Goal: Find contact information: Find contact information

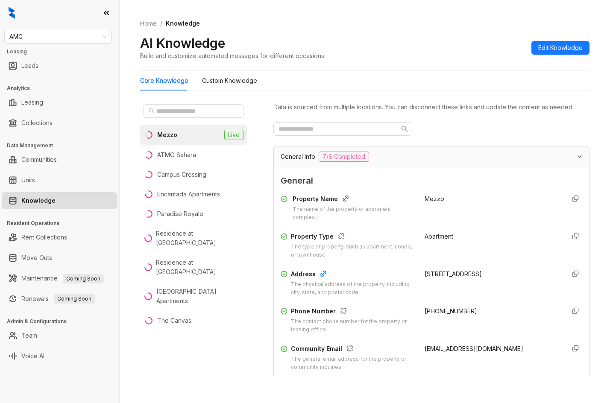
scroll to position [28, 0]
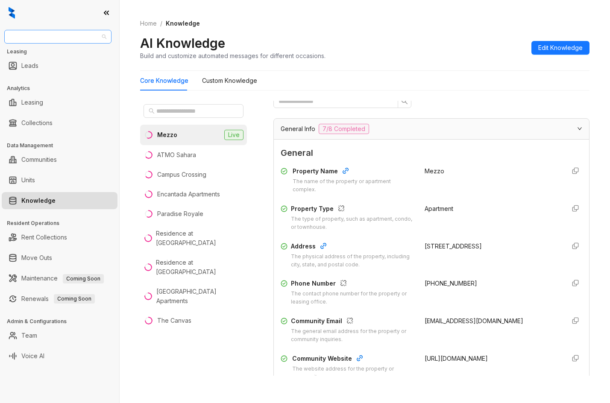
click at [42, 39] on span "AMG" at bounding box center [57, 36] width 97 height 13
click at [61, 38] on span "AMG" at bounding box center [57, 36] width 97 height 13
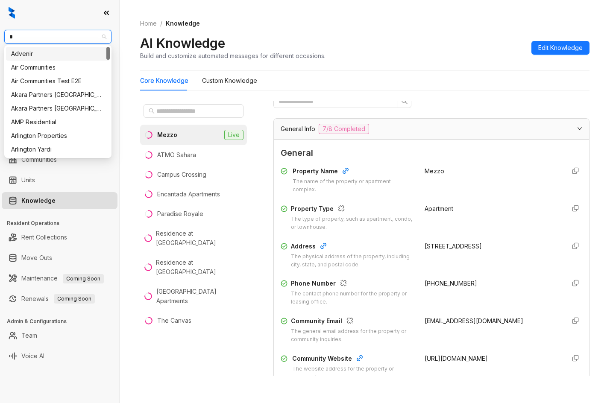
type input "**"
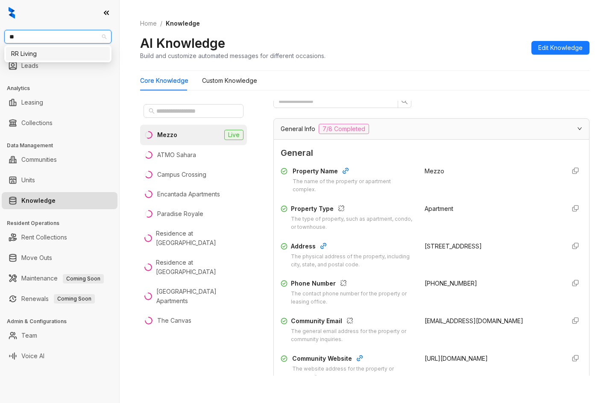
click at [41, 54] on div "RR Living" at bounding box center [57, 53] width 93 height 9
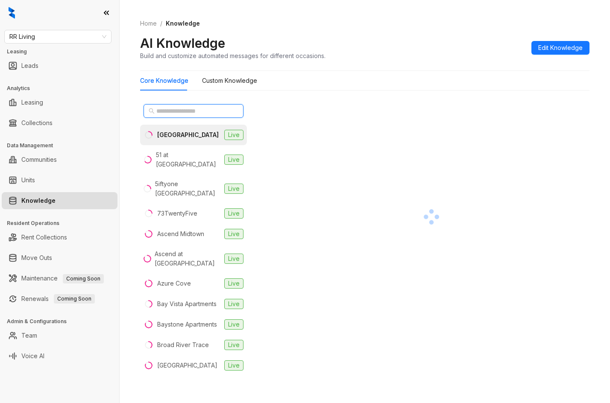
click at [191, 115] on input "text" at bounding box center [193, 110] width 75 height 9
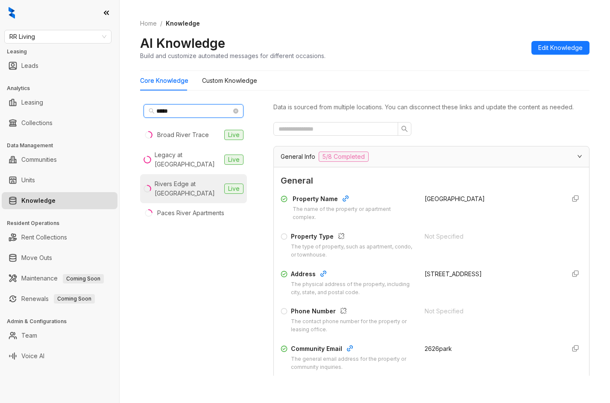
type input "*****"
click at [195, 182] on div "Rivers Edge at Carolina Stadium" at bounding box center [188, 188] width 66 height 19
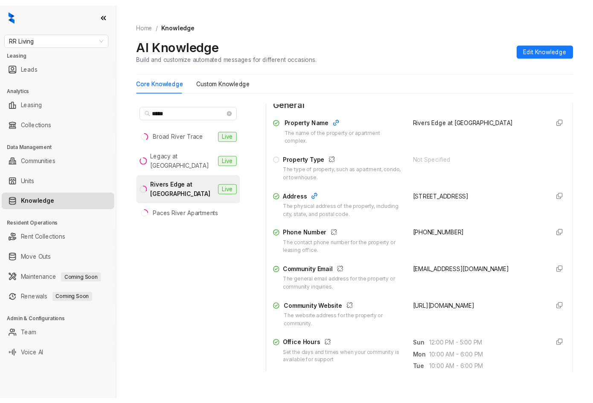
scroll to position [85, 0]
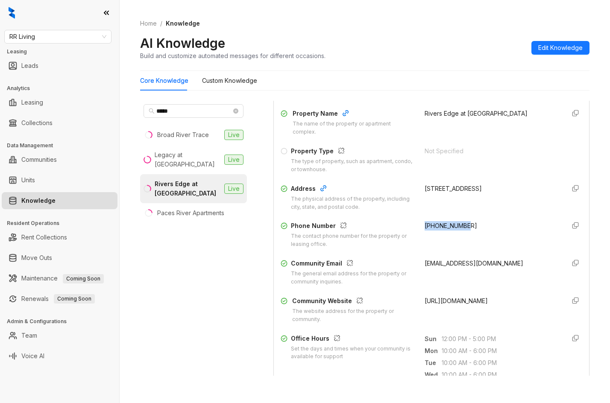
drag, startPoint x: 417, startPoint y: 226, endPoint x: 515, endPoint y: 221, distance: 98.3
click at [515, 221] on div "Property Name The name of the property or apartment complex. Rivers Edge at Car…" at bounding box center [430, 215] width 301 height 221
copy span "+18037795888"
click at [77, 32] on span "RR Living" at bounding box center [57, 36] width 97 height 13
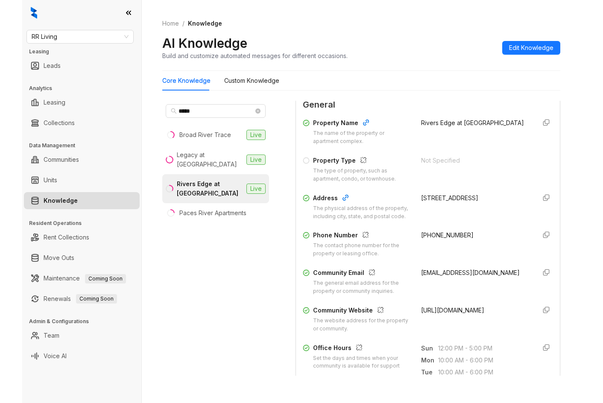
scroll to position [95, 0]
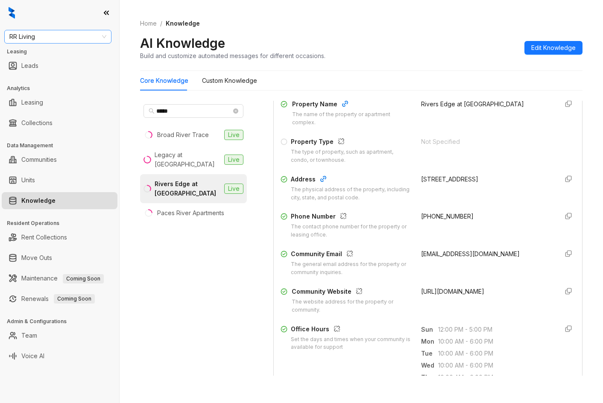
click at [88, 43] on div "RR Living" at bounding box center [57, 37] width 107 height 14
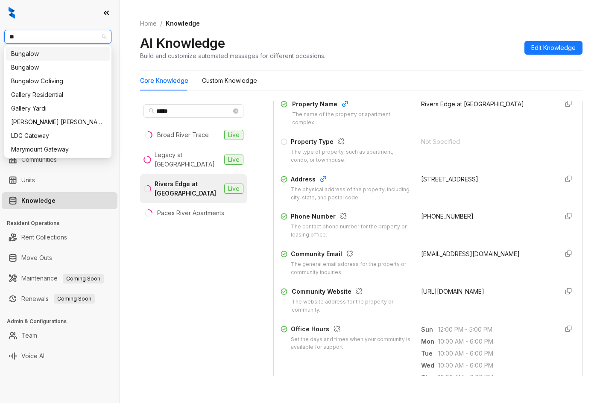
type input "***"
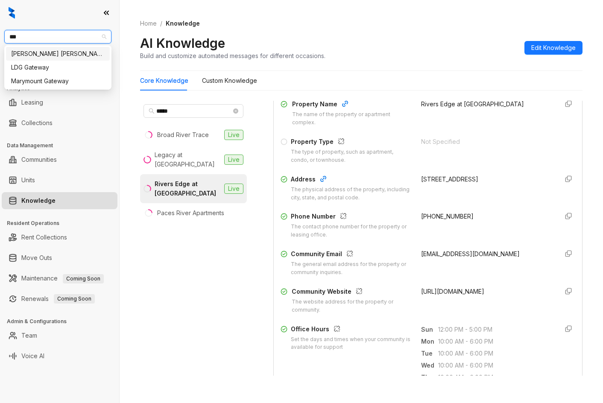
click at [78, 51] on div "[PERSON_NAME] [PERSON_NAME]" at bounding box center [57, 53] width 93 height 9
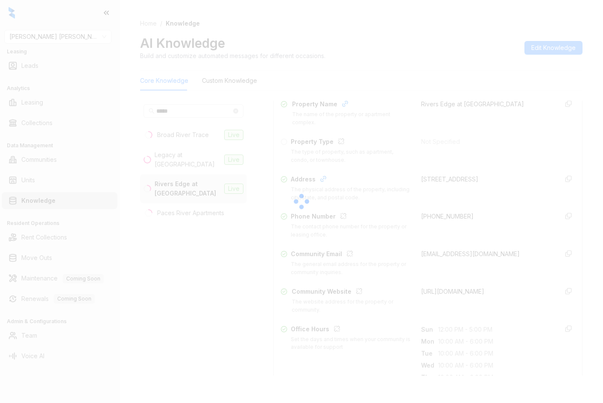
click at [198, 108] on div at bounding box center [301, 201] width 603 height 403
click at [200, 111] on div at bounding box center [301, 201] width 603 height 403
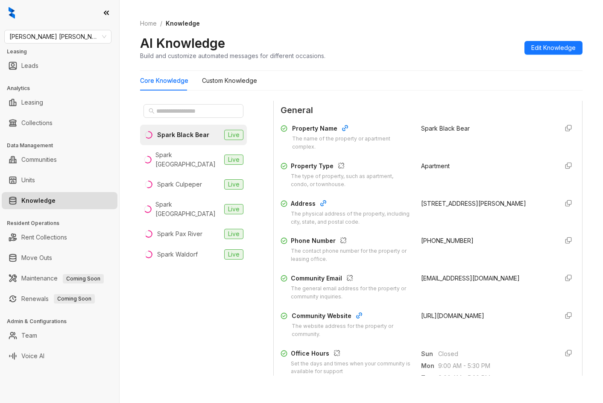
scroll to position [85, 0]
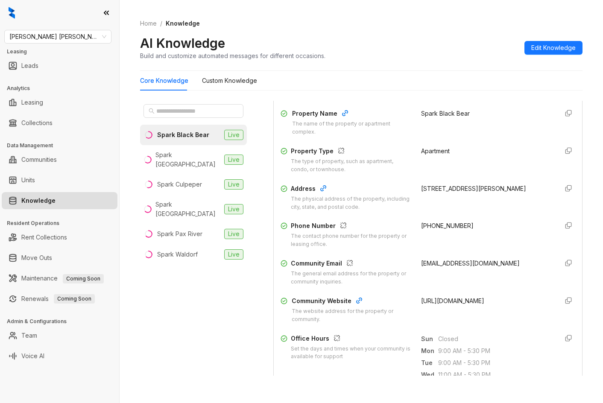
drag, startPoint x: 411, startPoint y: 316, endPoint x: 446, endPoint y: 323, distance: 36.1
click at [446, 323] on div "Community Website The website address for the property or community. [URL][DOMA…" at bounding box center [427, 309] width 295 height 27
click at [184, 195] on li "Spark Oxon Hill Live" at bounding box center [193, 209] width 107 height 29
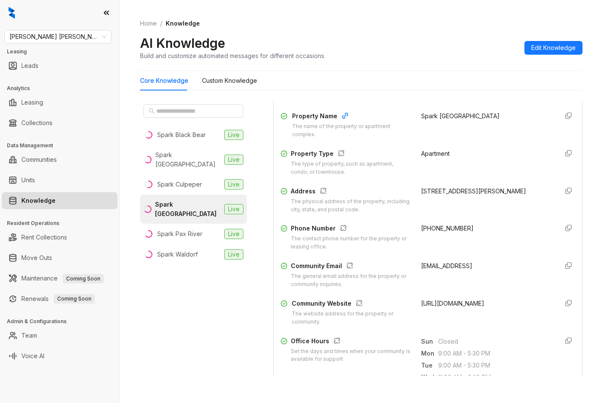
scroll to position [85, 0]
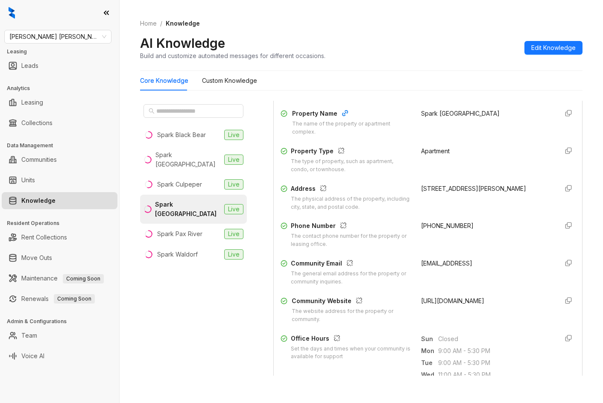
drag, startPoint x: 412, startPoint y: 311, endPoint x: 535, endPoint y: 315, distance: 123.0
click at [535, 315] on div "Community Website The website address for the property or community. [URL][DOMA…" at bounding box center [427, 309] width 295 height 27
copy span "[URL][DOMAIN_NAME]"
click at [595, 181] on div "Home / Knowledge AI Knowledge Build and customize automated messages for differ…" at bounding box center [361, 201] width 483 height 403
click at [602, 274] on div "Home / Knowledge AI Knowledge Build and customize automated messages for differ…" at bounding box center [361, 201] width 483 height 403
